Goal: Find specific page/section: Find specific page/section

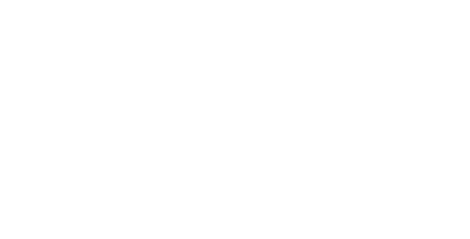
select select "Song"
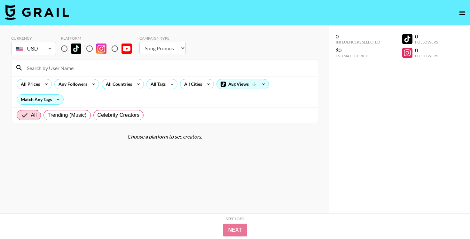
click at [62, 51] on input "radio" at bounding box center [63, 48] width 13 height 13
radio input "true"
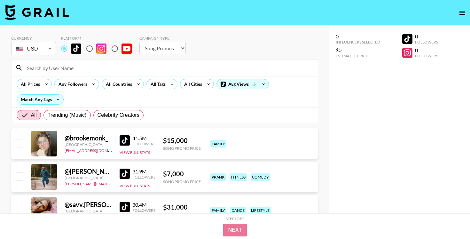
click at [69, 66] on input at bounding box center [168, 68] width 291 height 10
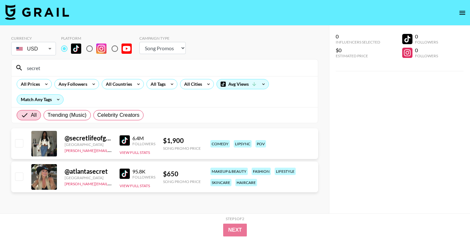
click at [126, 65] on input "secret" at bounding box center [168, 68] width 291 height 10
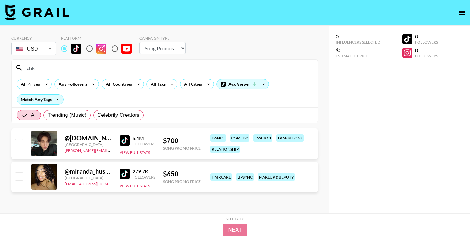
click at [200, 68] on input "chk" at bounding box center [168, 68] width 291 height 10
paste input "lilferxo"
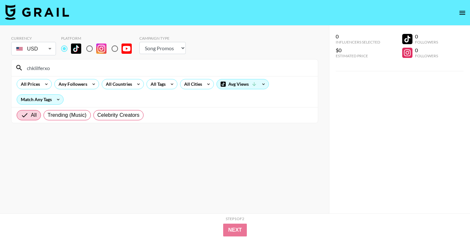
click at [200, 68] on input "chklilferxo" at bounding box center [168, 68] width 291 height 10
paste input
click at [143, 67] on input "lilferxo" at bounding box center [168, 68] width 291 height 10
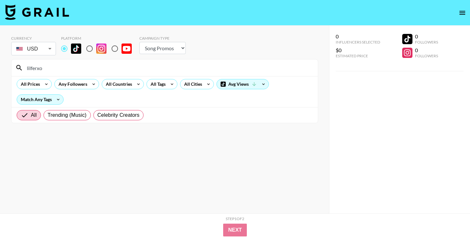
click at [143, 67] on input "lilferxo" at bounding box center [168, 68] width 291 height 10
paste input "@4wsophiee"
click at [168, 65] on input "@4wsophiee" at bounding box center [168, 68] width 291 height 10
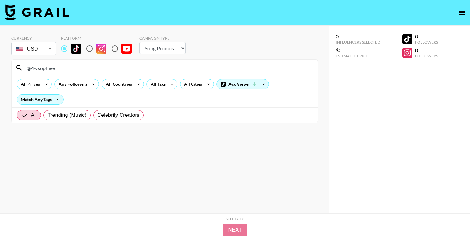
click at [168, 65] on input "@4wsophiee" at bounding box center [168, 68] width 291 height 10
paste input "h.ashiero"
click at [176, 69] on input "@h.ashiero" at bounding box center [168, 68] width 291 height 10
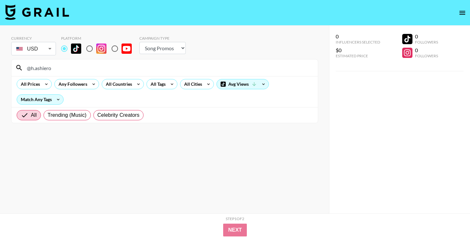
paste input "mariavittoriadematteiss"
type input "@mariavittoriadematteiss"
